Goal: Transaction & Acquisition: Purchase product/service

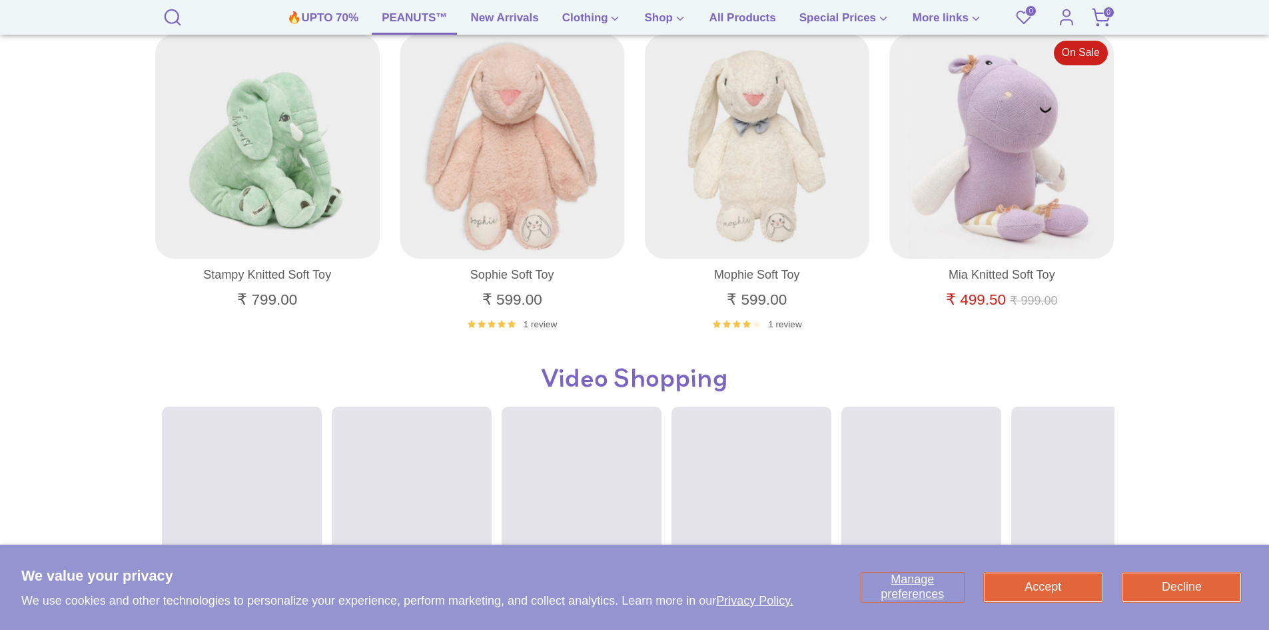
click at [403, 20] on link "PEANUTS™" at bounding box center [414, 21] width 85 height 25
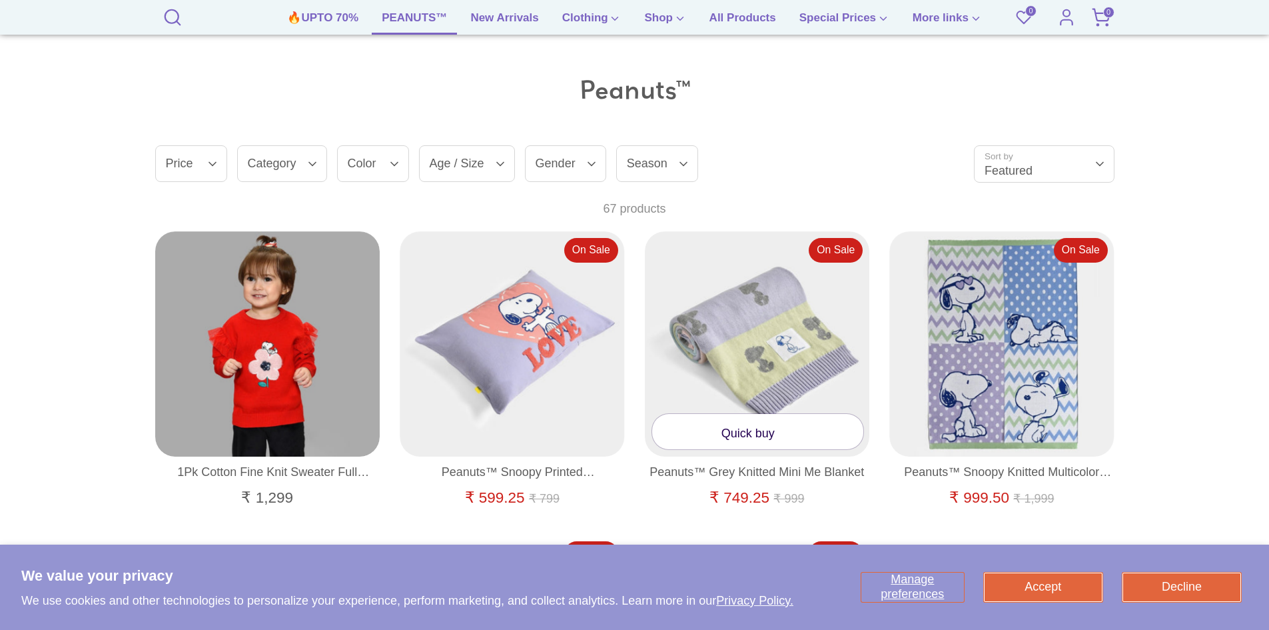
scroll to position [866, 0]
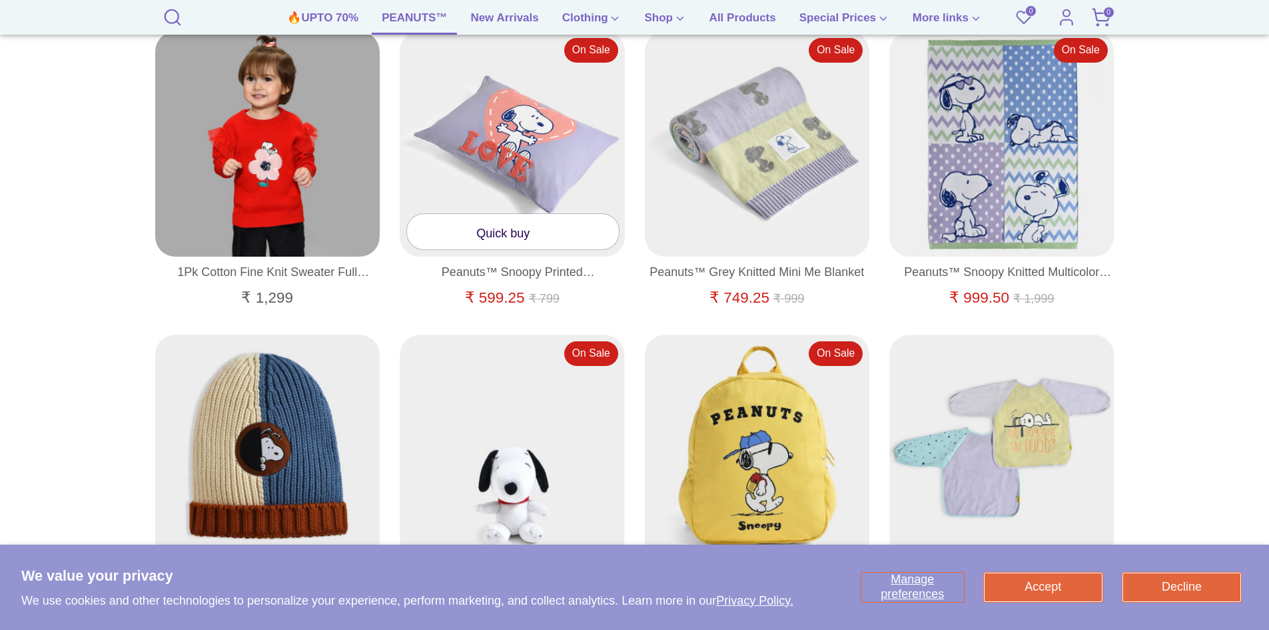
click at [504, 237] on link "Quick buy" at bounding box center [513, 231] width 212 height 35
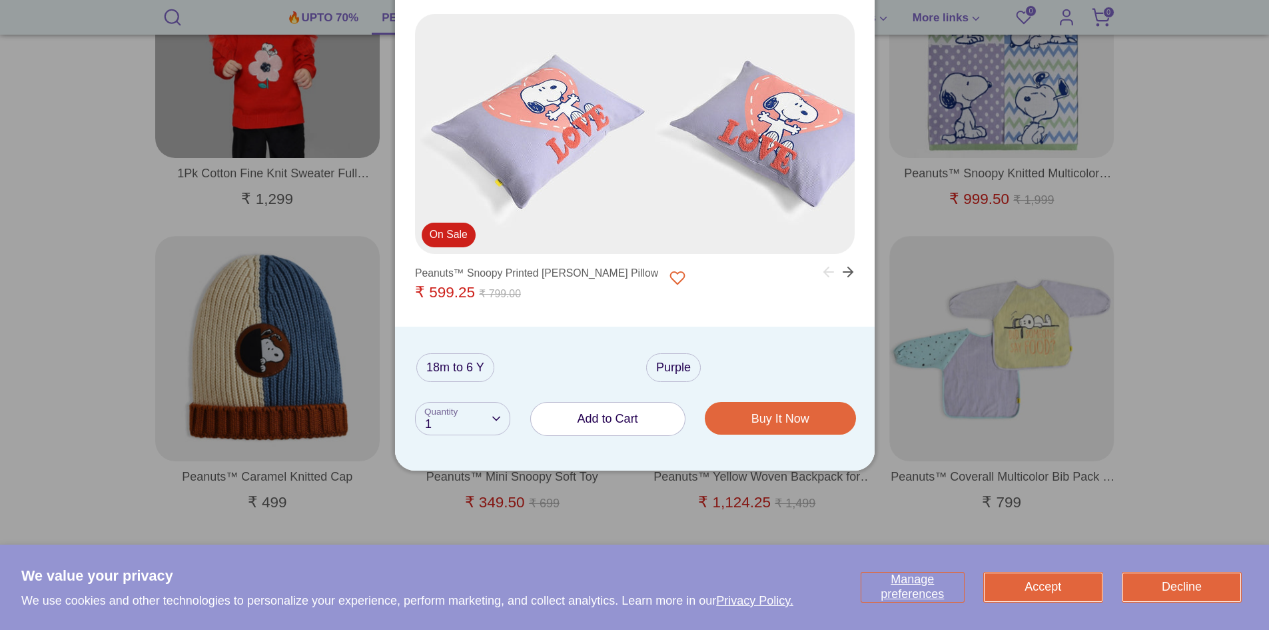
scroll to position [1066, 0]
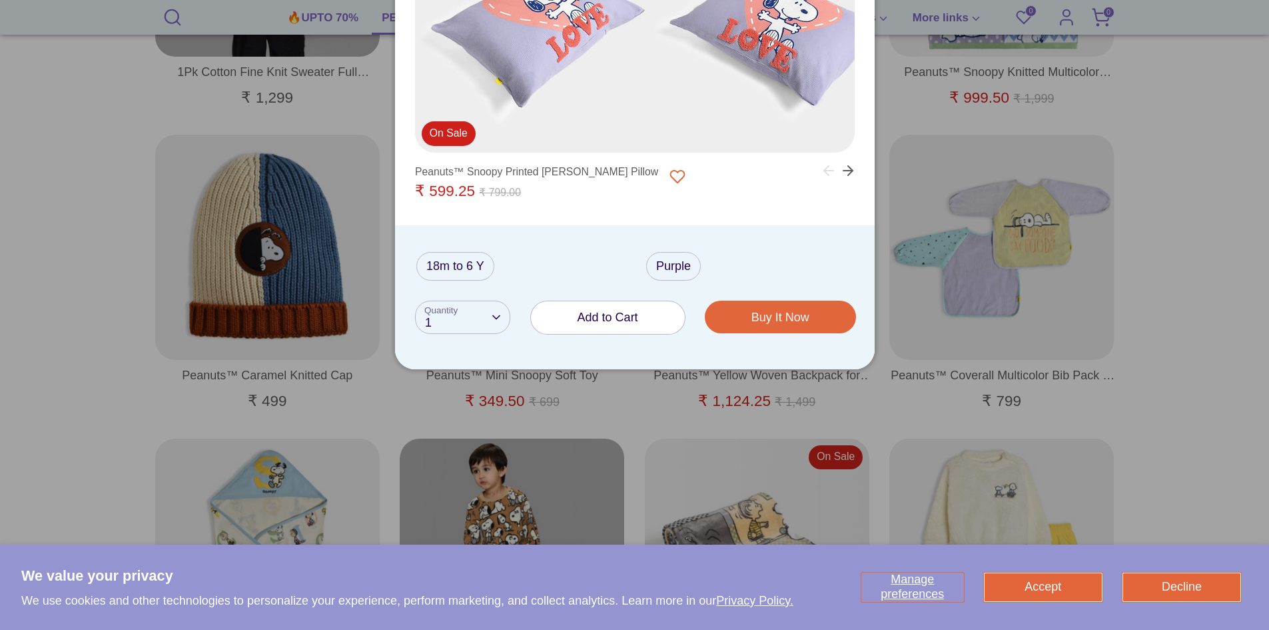
click at [602, 314] on span "Add to Cart" at bounding box center [608, 317] width 61 height 13
